Goal: Information Seeking & Learning: Learn about a topic

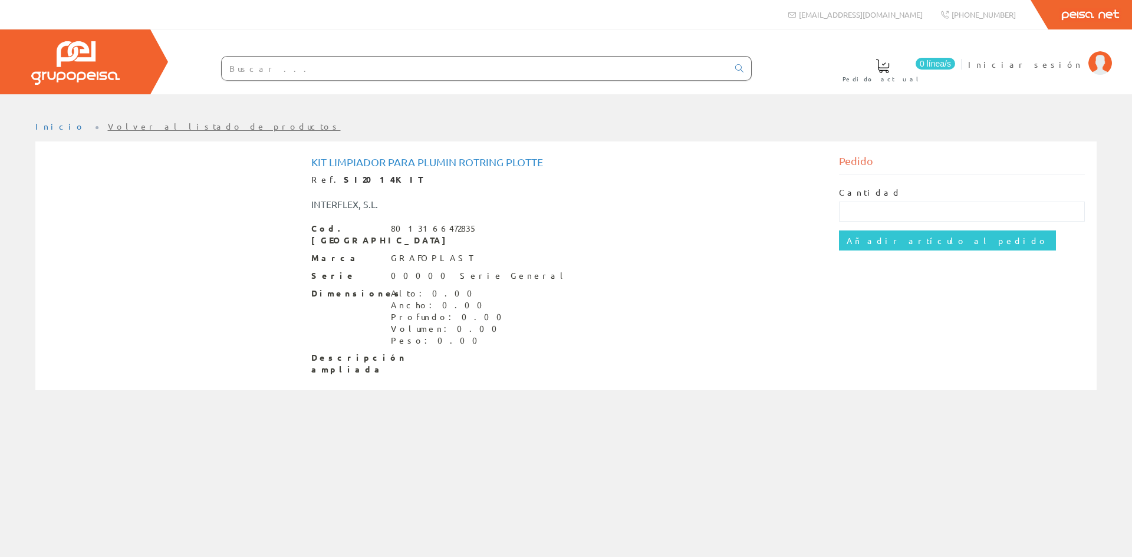
click at [575, 295] on div "Dimensiones Alto: 0.00 Ancho: 0.00 Profundo: 0.00 Volumen: 0.00 Peso: 0.00" at bounding box center [566, 317] width 510 height 59
click at [368, 69] on input "text" at bounding box center [475, 69] width 506 height 24
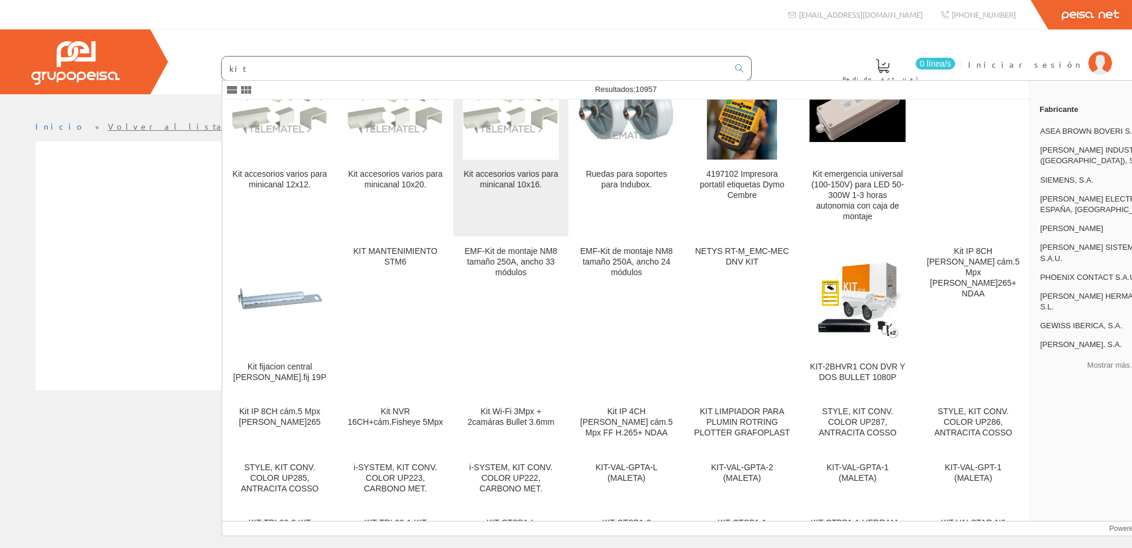
scroll to position [459, 0]
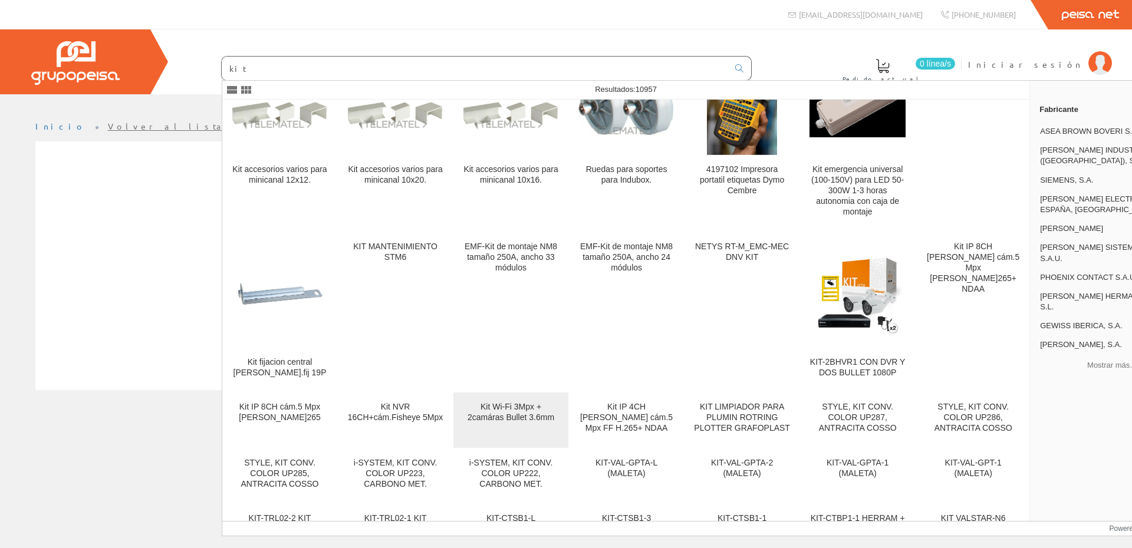
type input "kit"
click at [472, 423] on div "Kit Wi-Fi 3Mpx + 2camáras Bullet 3.6mm" at bounding box center [511, 412] width 96 height 21
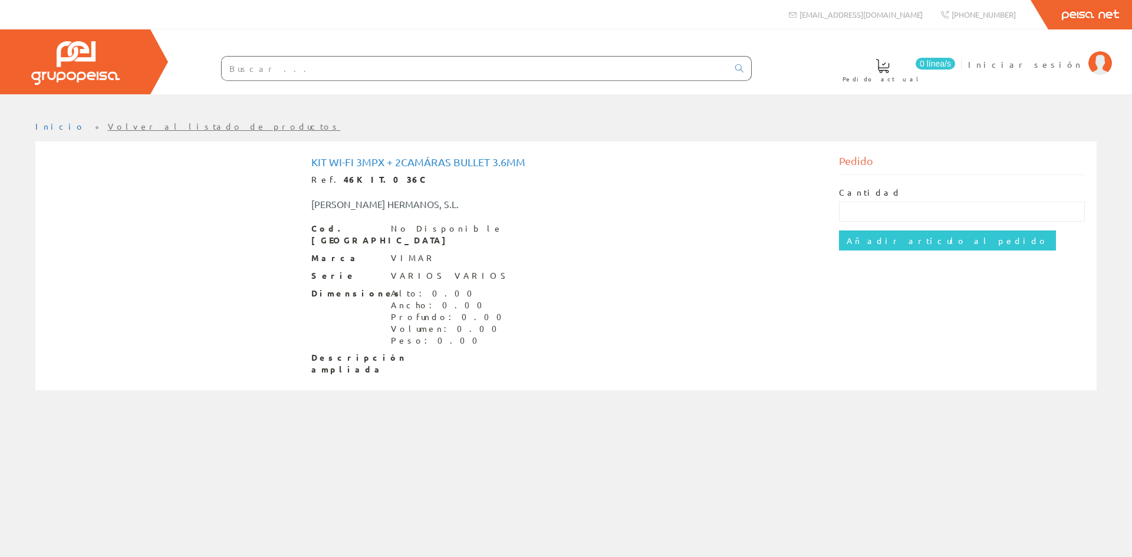
click at [539, 94] on div at bounding box center [566, 103] width 1132 height 18
click at [542, 74] on input "text" at bounding box center [475, 69] width 506 height 24
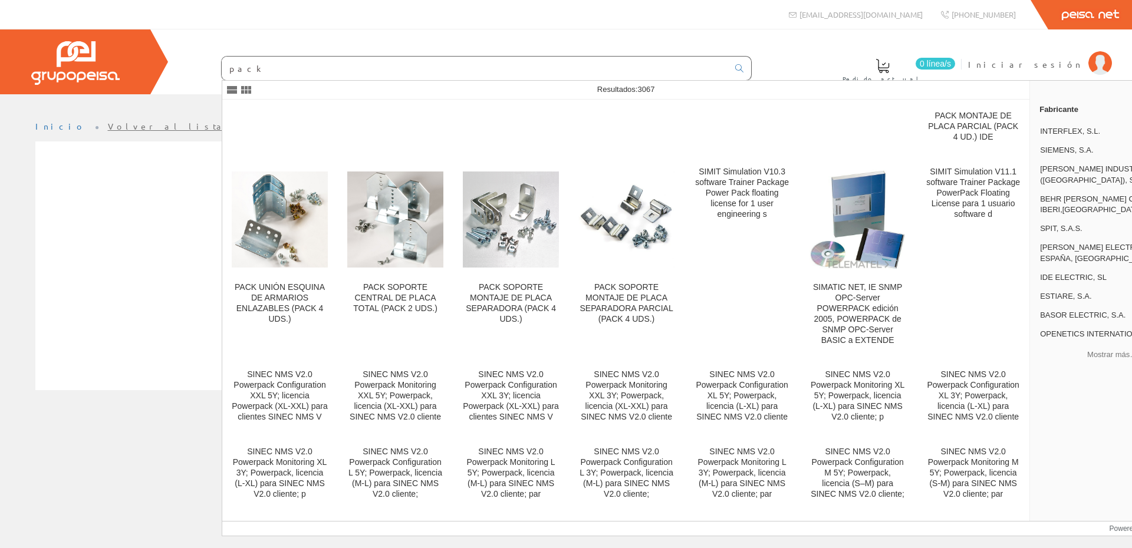
scroll to position [295, 0]
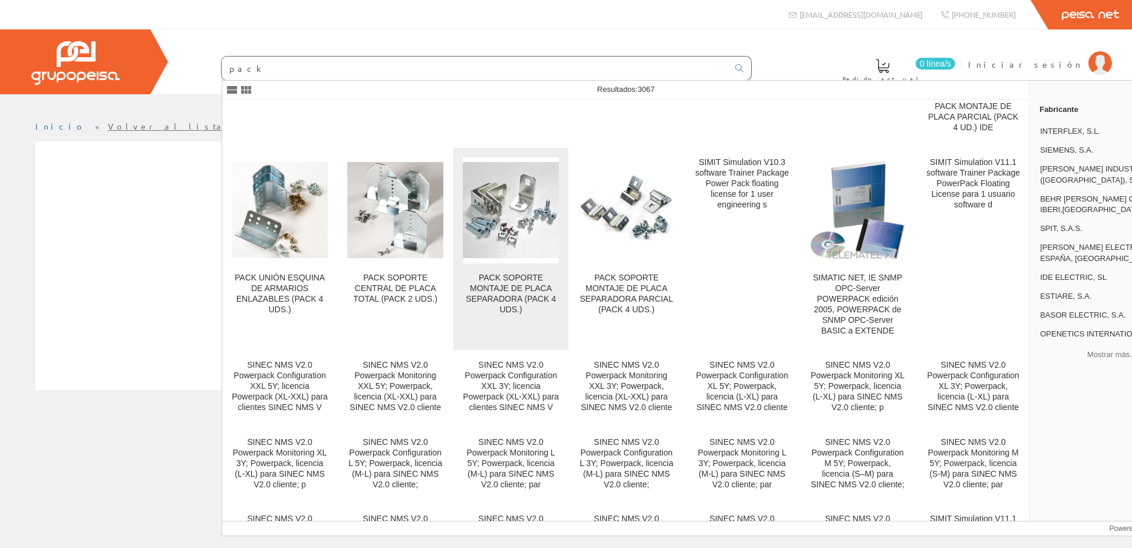
type input "pack"
click at [522, 312] on div "PACK SOPORTE MONTAJE DE PLACA SEPARADORA (PACK 4 UDS.)" at bounding box center [511, 294] width 96 height 42
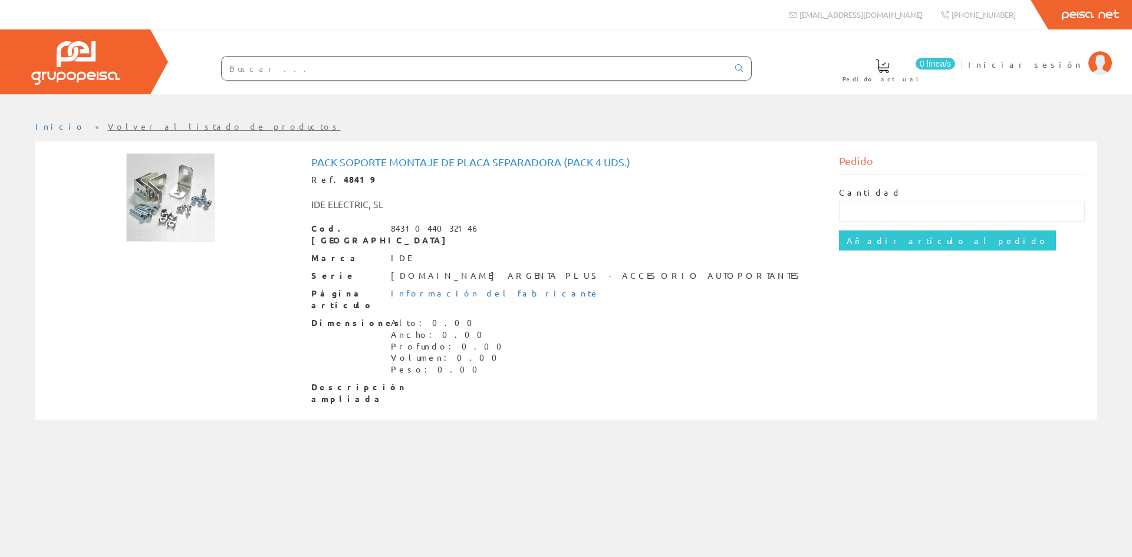
click at [442, 68] on input "text" at bounding box center [475, 69] width 506 height 24
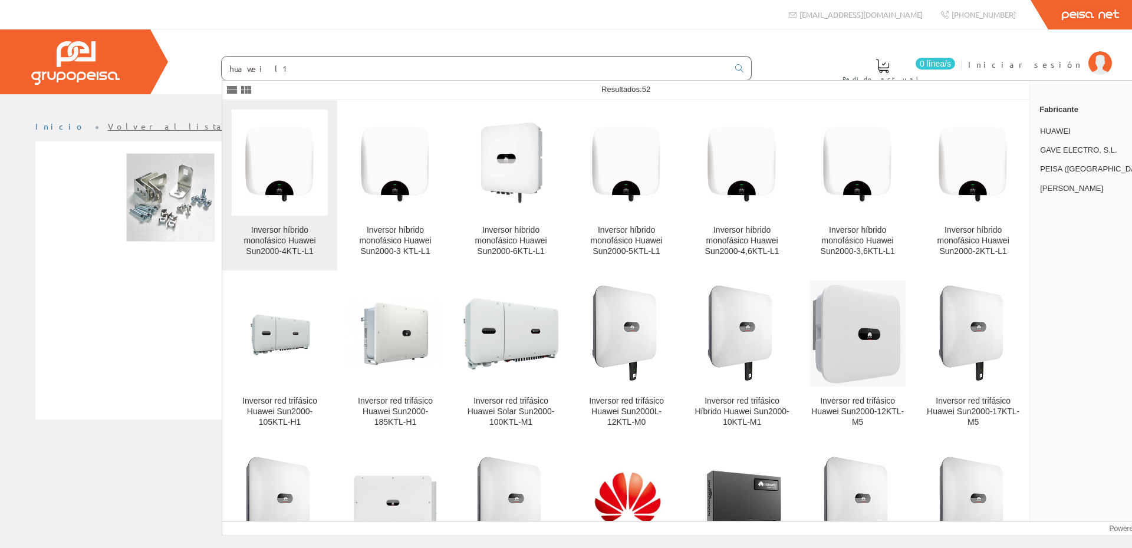
type input "huawei l1"
click at [288, 194] on img at bounding box center [280, 162] width 96 height 96
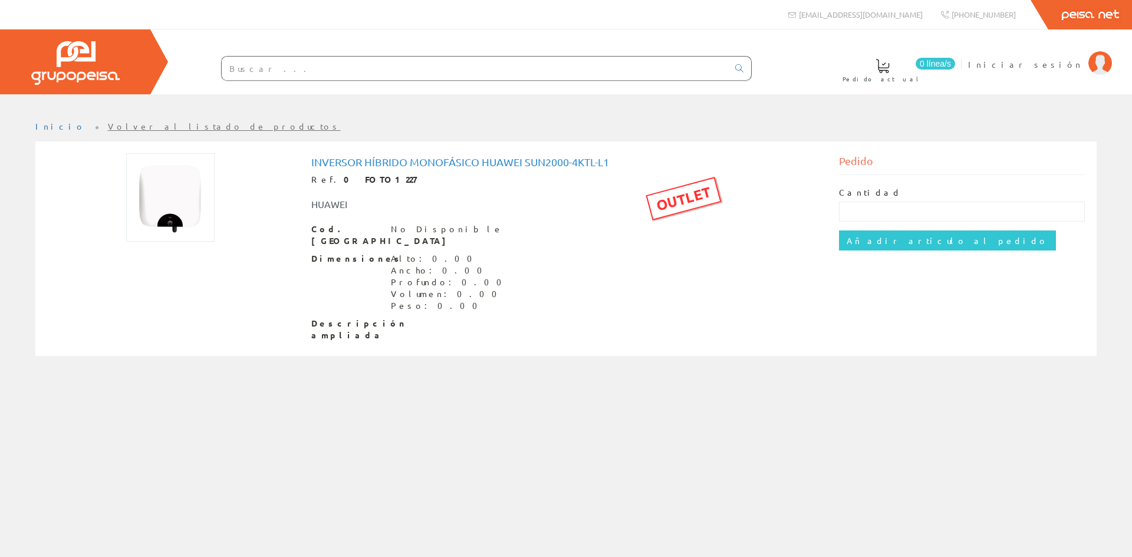
click at [380, 73] on input "text" at bounding box center [475, 69] width 506 height 24
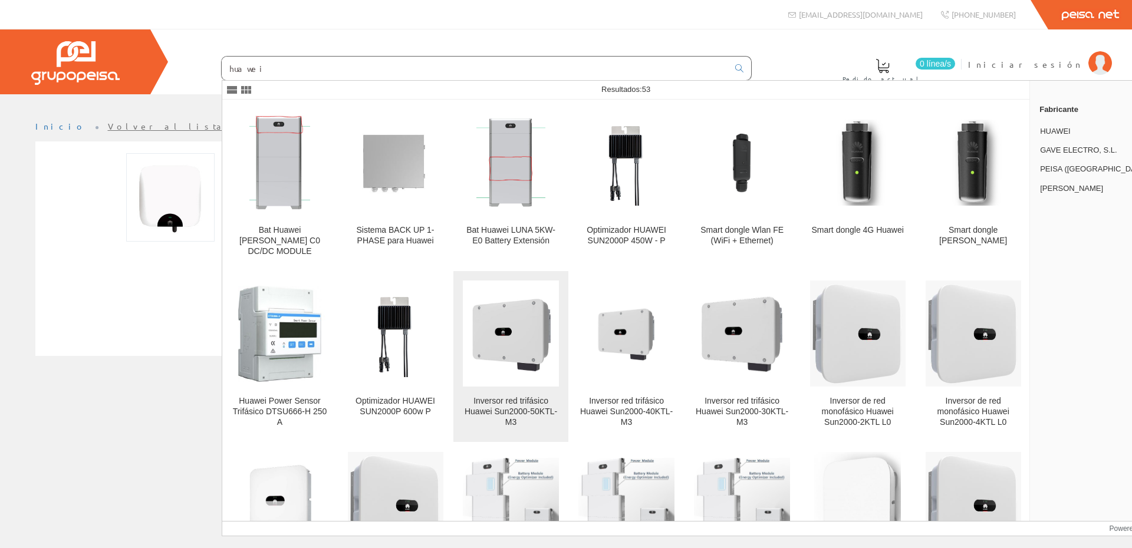
type input "huawei"
click at [542, 406] on div "Inversor red trifásico Huawei Sun2000-50KTL-M3" at bounding box center [511, 412] width 96 height 32
